Goal: Information Seeking & Learning: Learn about a topic

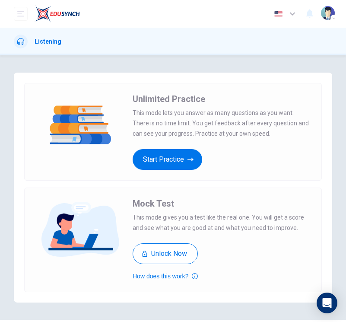
click at [326, 13] on img "button" at bounding box center [328, 13] width 14 height 14
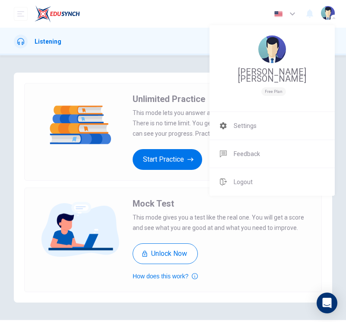
click at [326, 13] on div at bounding box center [173, 161] width 346 height 322
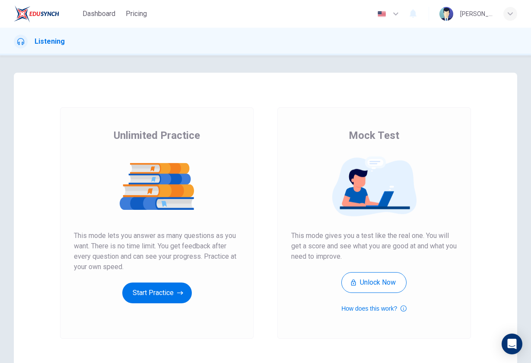
click at [93, 41] on div "Listening" at bounding box center [265, 42] width 531 height 14
click at [49, 40] on h1 "Listening" at bounding box center [50, 41] width 30 height 10
click at [100, 16] on span "Dashboard" at bounding box center [99, 14] width 33 height 10
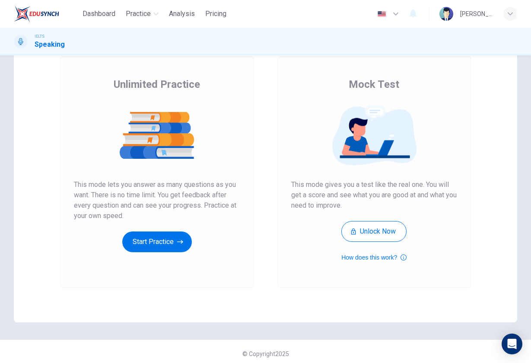
scroll to position [52, 0]
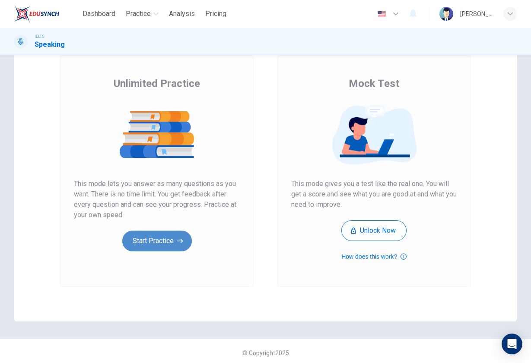
click at [155, 248] on button "Start Practice" at bounding box center [157, 240] width 70 height 21
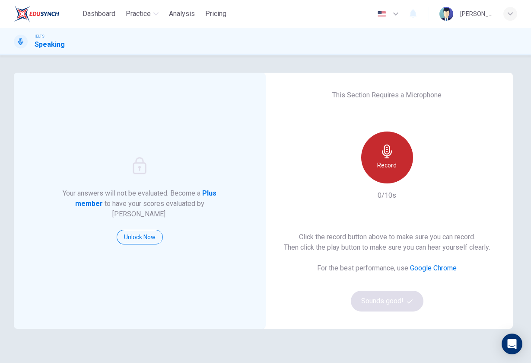
click at [386, 167] on h6 "Record" at bounding box center [386, 165] width 19 height 10
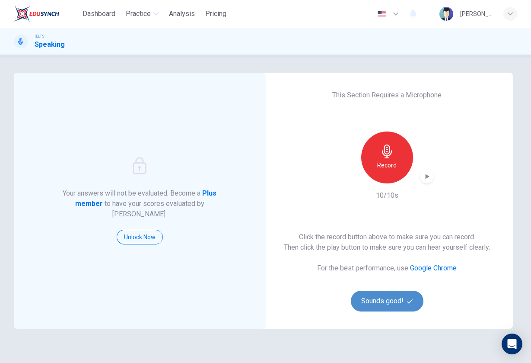
click at [389, 299] on button "Sounds good!" at bounding box center [387, 300] width 73 height 21
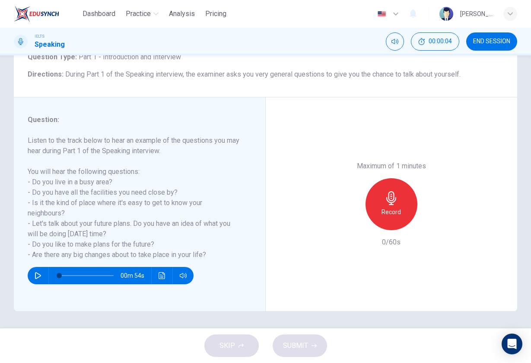
scroll to position [62, 0]
click at [41, 273] on icon "button" at bounding box center [38, 275] width 7 height 7
type input "0"
click at [392, 178] on div "Record" at bounding box center [392, 204] width 52 height 52
click at [350, 220] on icon "button" at bounding box center [351, 222] width 5 height 5
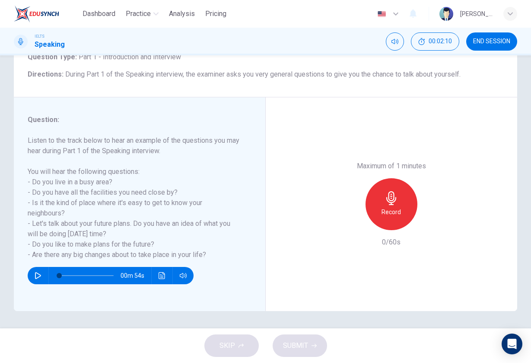
click at [395, 207] on h6 "Record" at bounding box center [391, 212] width 19 height 10
click at [401, 178] on div "Stop" at bounding box center [392, 204] width 52 height 52
click at [351, 220] on icon "button" at bounding box center [351, 222] width 5 height 5
click at [393, 207] on h6 "Record" at bounding box center [391, 212] width 19 height 10
click at [391, 207] on h6 "Stop" at bounding box center [391, 212] width 13 height 10
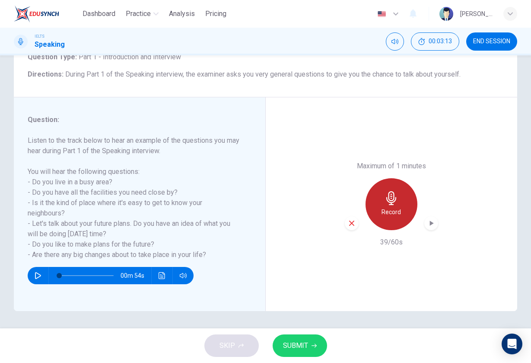
click at [390, 178] on div "Record" at bounding box center [392, 204] width 52 height 52
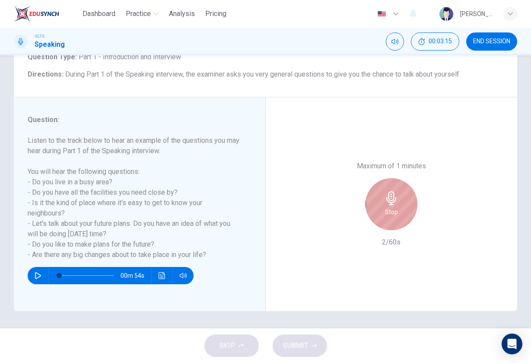
click at [398, 207] on h6 "Stop" at bounding box center [391, 212] width 13 height 10
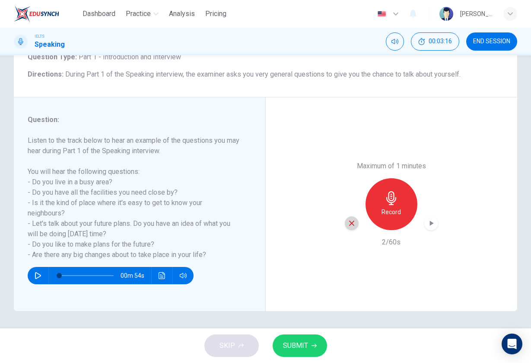
click at [353, 220] on icon "button" at bounding box center [351, 222] width 5 height 5
click at [393, 191] on icon "button" at bounding box center [392, 198] width 14 height 14
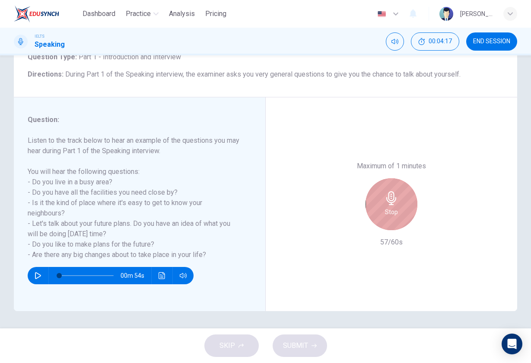
click at [393, 178] on div "Stop" at bounding box center [392, 204] width 52 height 52
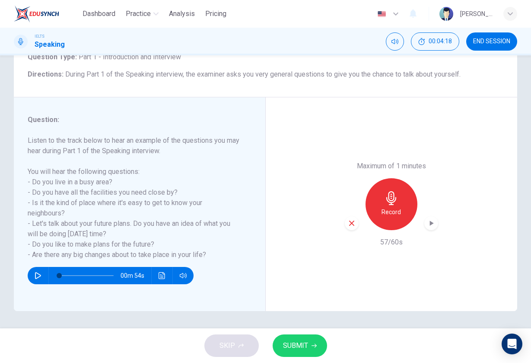
click at [303, 344] on span "SUBMIT" at bounding box center [295, 345] width 25 height 12
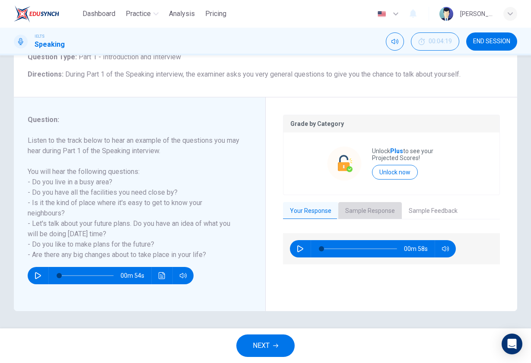
click at [372, 204] on button "Sample Response" at bounding box center [370, 211] width 64 height 18
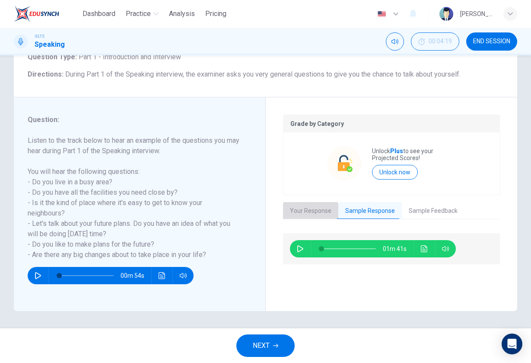
click at [314, 214] on button "Your Response" at bounding box center [310, 211] width 55 height 18
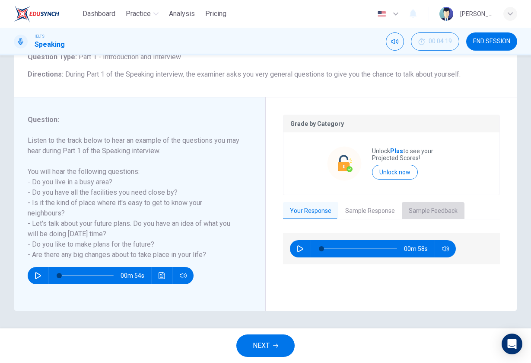
click at [430, 206] on button "Sample Feedback" at bounding box center [433, 211] width 63 height 18
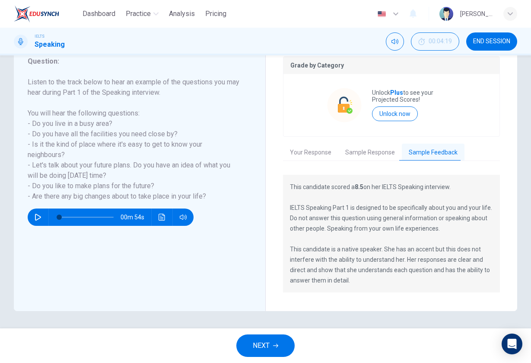
scroll to position [120, 0]
click at [321, 152] on button "Your Response" at bounding box center [310, 153] width 55 height 18
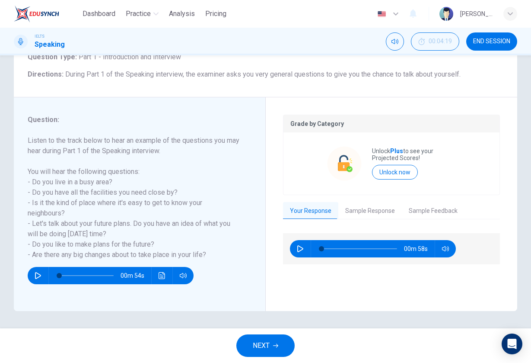
scroll to position [62, 0]
click at [387, 177] on button "Unlock now" at bounding box center [395, 172] width 46 height 15
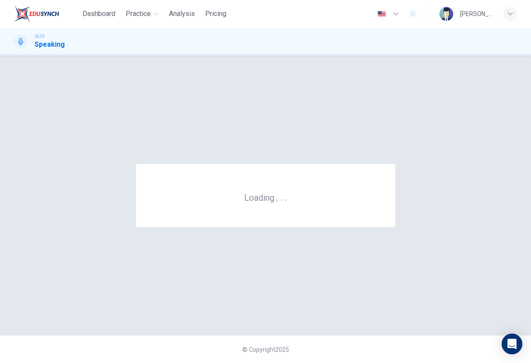
scroll to position [0, 0]
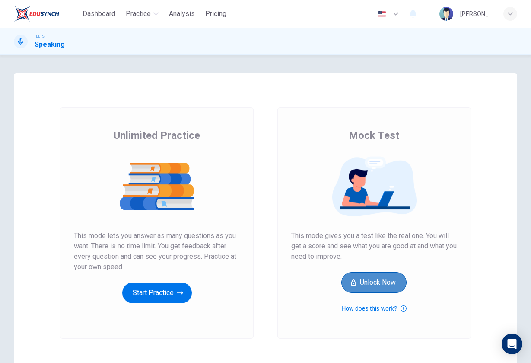
click at [375, 279] on button "Unlock Now" at bounding box center [373, 282] width 65 height 21
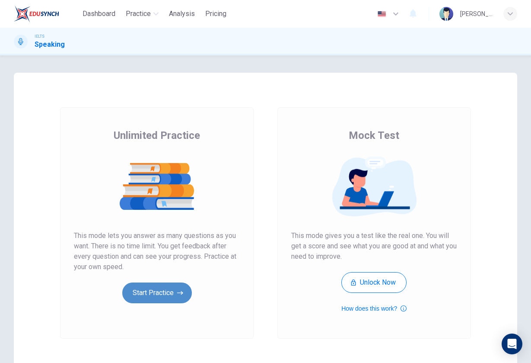
click at [175, 297] on button "Start Practice" at bounding box center [157, 292] width 70 height 21
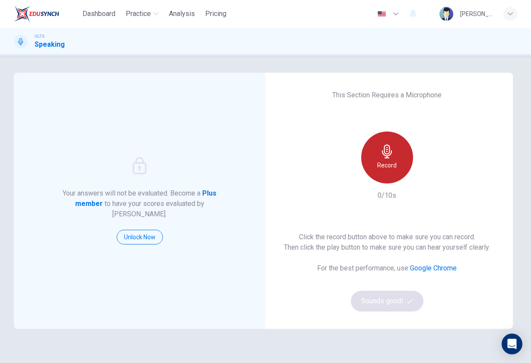
click at [384, 163] on h6 "Record" at bounding box center [386, 165] width 19 height 10
click at [379, 162] on div "Stop" at bounding box center [387, 157] width 52 height 52
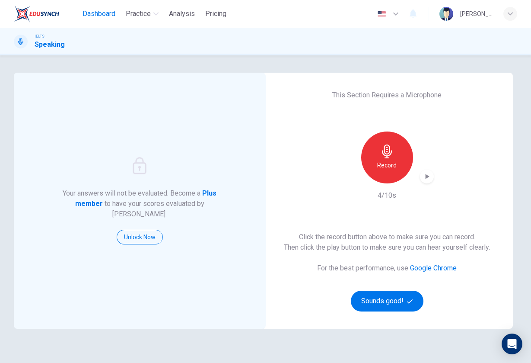
click at [95, 16] on span "Dashboard" at bounding box center [99, 14] width 33 height 10
